Goal: Information Seeking & Learning: Find contact information

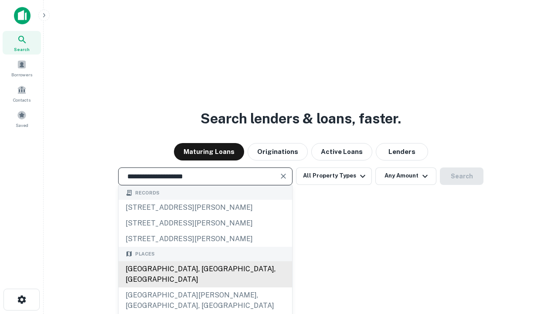
click at [205, 287] on div "[GEOGRAPHIC_DATA], [GEOGRAPHIC_DATA], [GEOGRAPHIC_DATA]" at bounding box center [206, 274] width 174 height 26
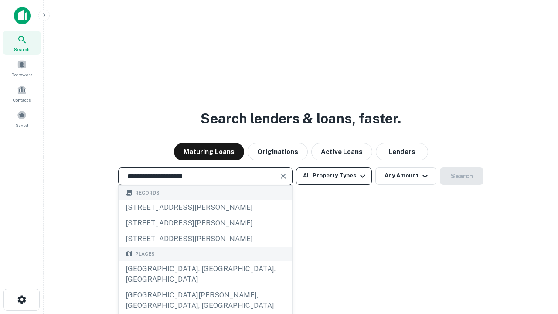
click at [334, 176] on button "All Property Types" at bounding box center [334, 176] width 76 height 17
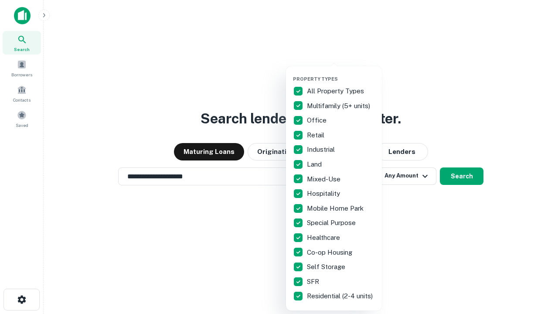
type input "**********"
click at [341, 73] on button "button" at bounding box center [341, 73] width 96 height 0
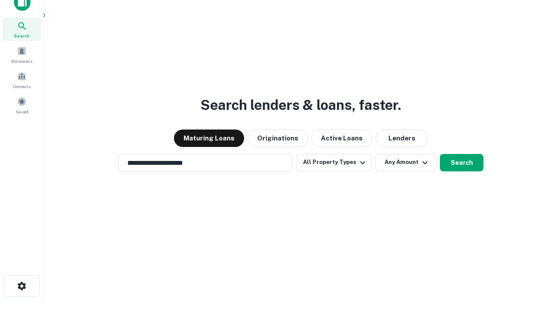
scroll to position [5, 105]
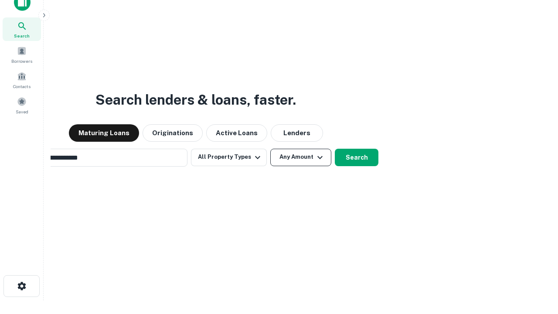
click at [270, 149] on button "Any Amount" at bounding box center [300, 157] width 61 height 17
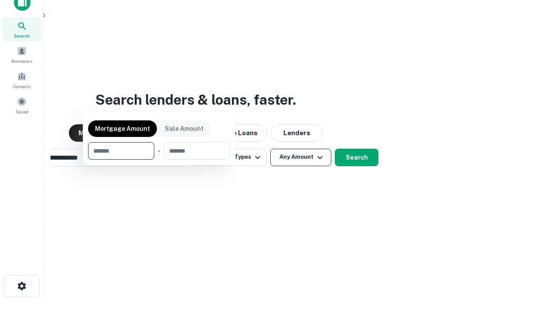
scroll to position [63, 247]
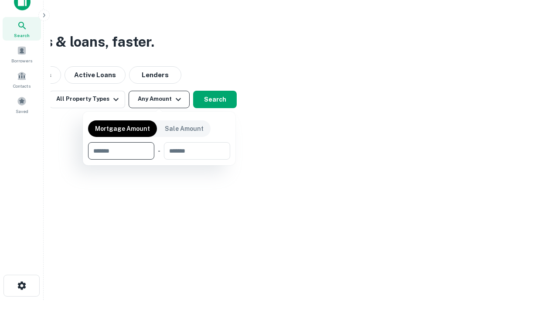
type input "*******"
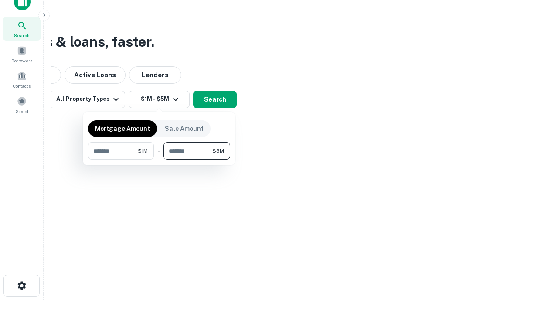
type input "*******"
click at [159, 160] on button "button" at bounding box center [159, 160] width 142 height 0
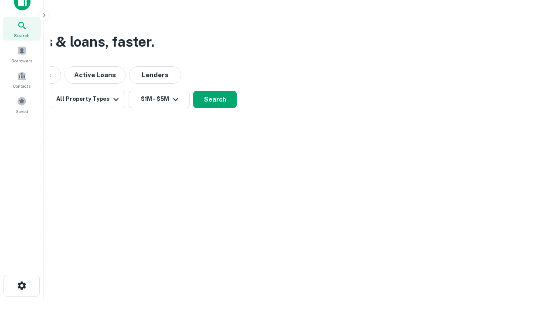
scroll to position [5, 161]
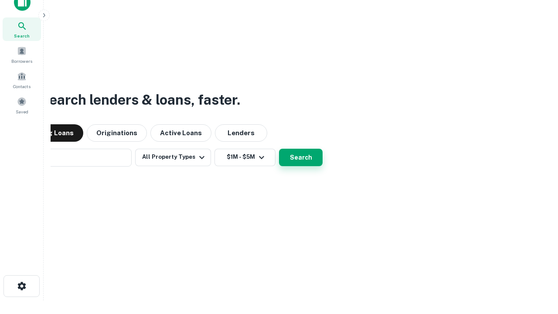
click at [279, 149] on button "Search" at bounding box center [301, 157] width 44 height 17
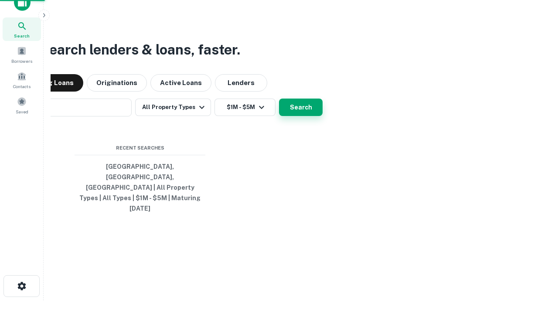
scroll to position [23, 247]
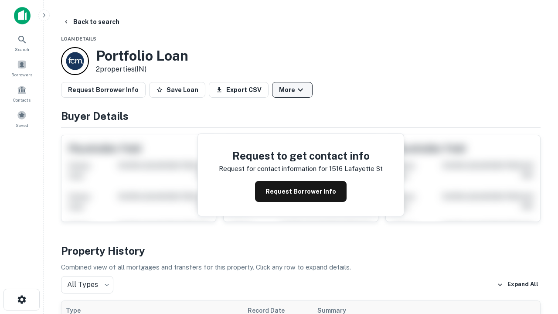
click at [292, 90] on button "More" at bounding box center [292, 90] width 41 height 16
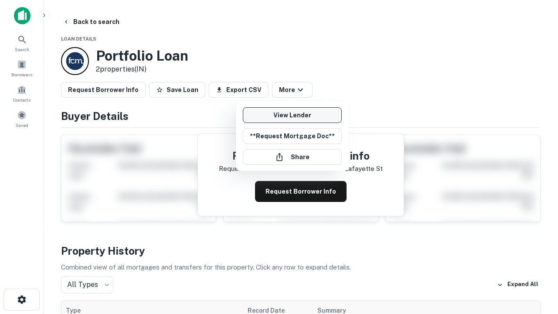
click at [292, 115] on link "View Lender" at bounding box center [292, 115] width 99 height 16
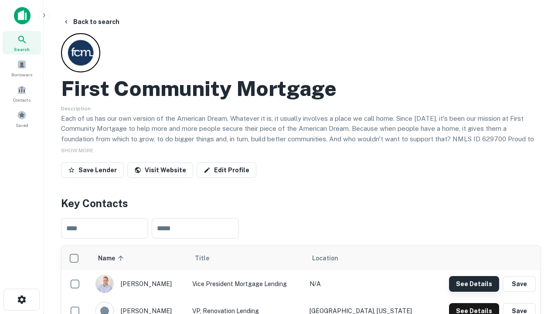
click at [474, 284] on button "See Details" at bounding box center [474, 284] width 50 height 16
click at [21, 300] on icon "button" at bounding box center [22, 299] width 10 height 10
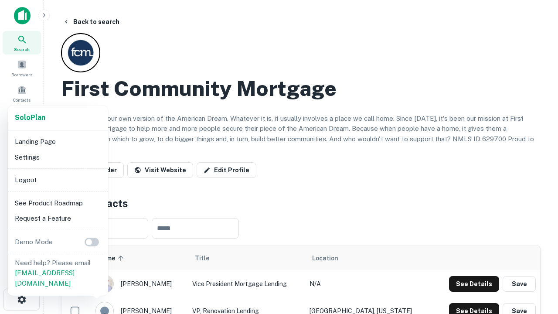
click at [58, 180] on li "Logout" at bounding box center [57, 180] width 93 height 16
